Goal: Information Seeking & Learning: Learn about a topic

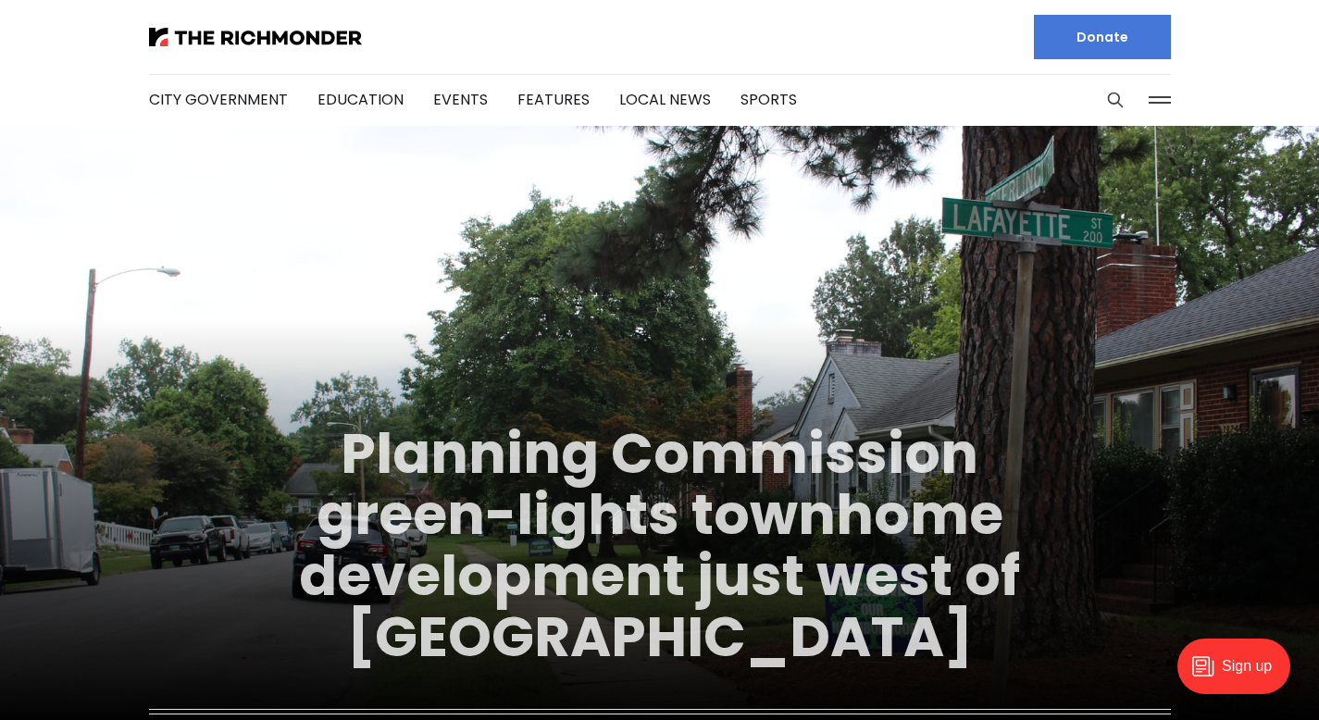
click at [772, 521] on link "Planning Commission green-lights townhome development just west of [GEOGRAPHIC_…" at bounding box center [659, 545] width 721 height 261
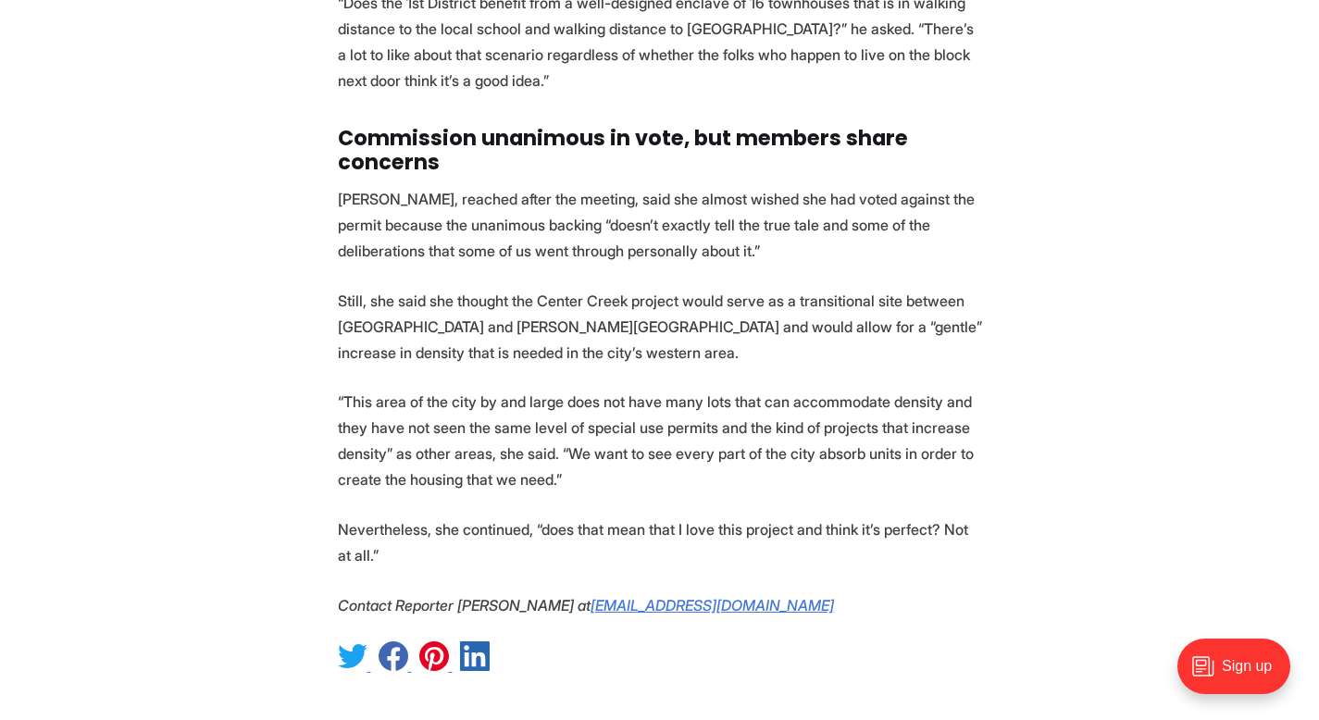
scroll to position [6286, 0]
